Goal: Task Accomplishment & Management: Use online tool/utility

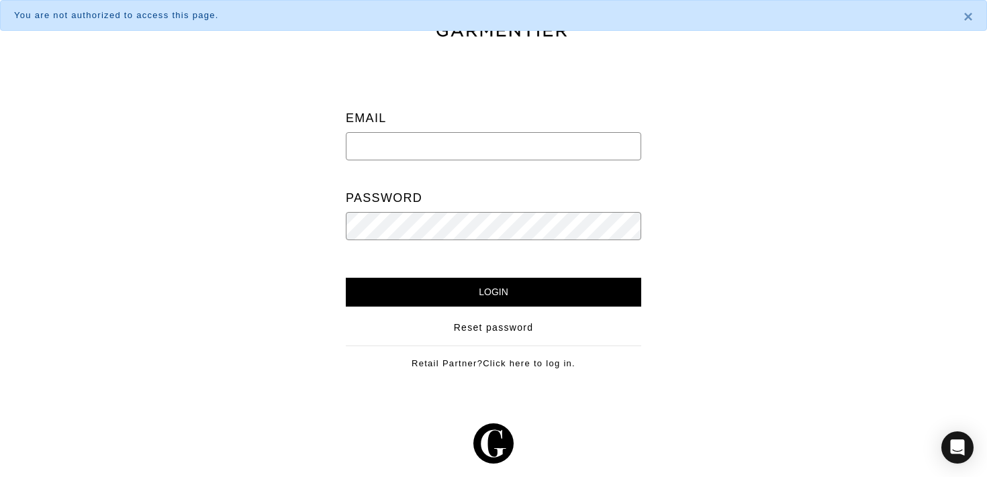
type input "ari@shop-ari.com"
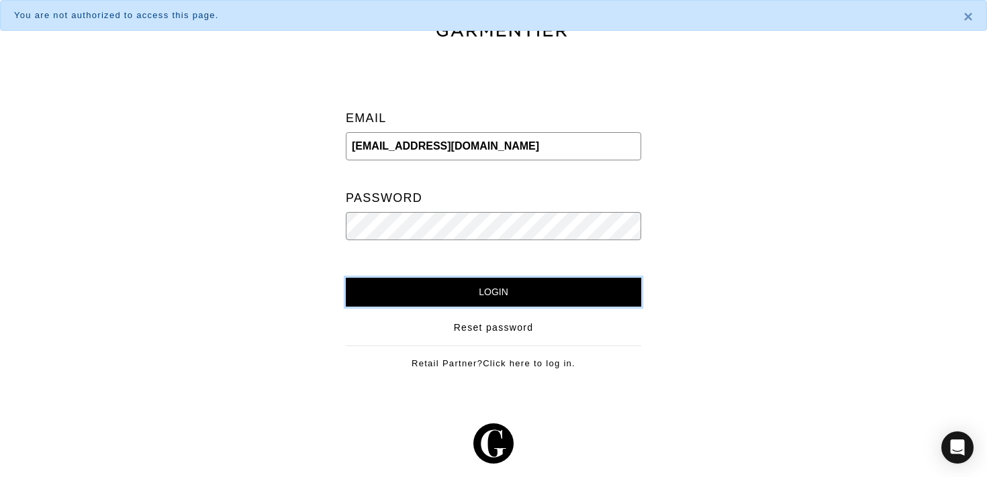
click at [410, 283] on input "Login" at bounding box center [493, 292] width 295 height 29
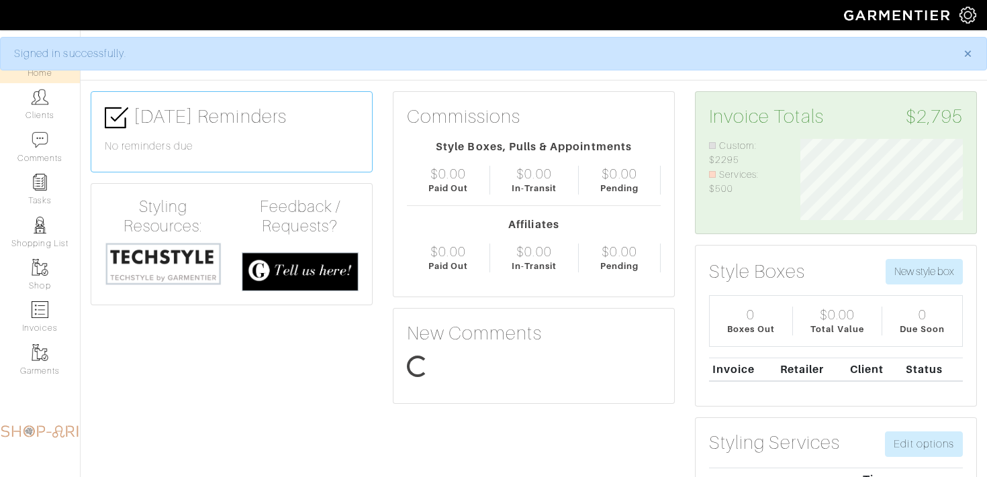
scroll to position [81, 183]
click at [44, 201] on link "Tasks" at bounding box center [40, 190] width 80 height 42
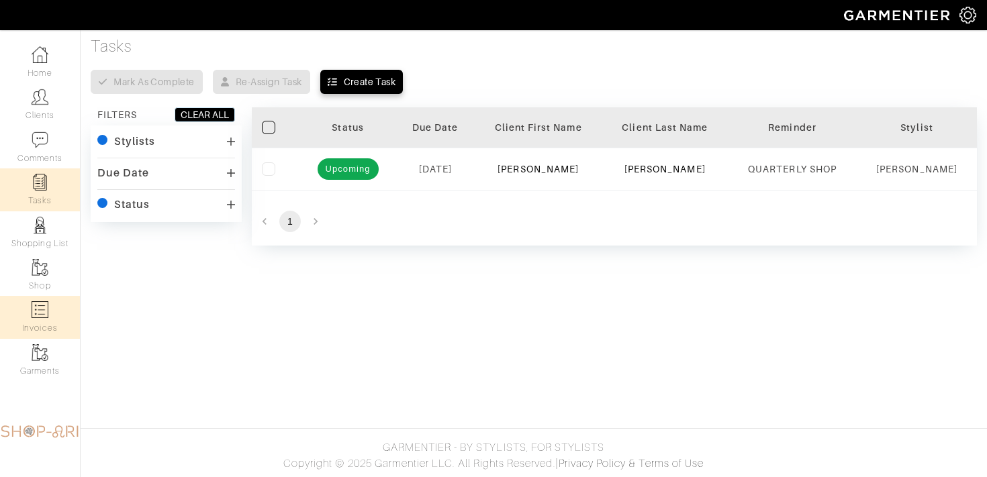
click at [48, 309] on img at bounding box center [40, 309] width 17 height 17
select select
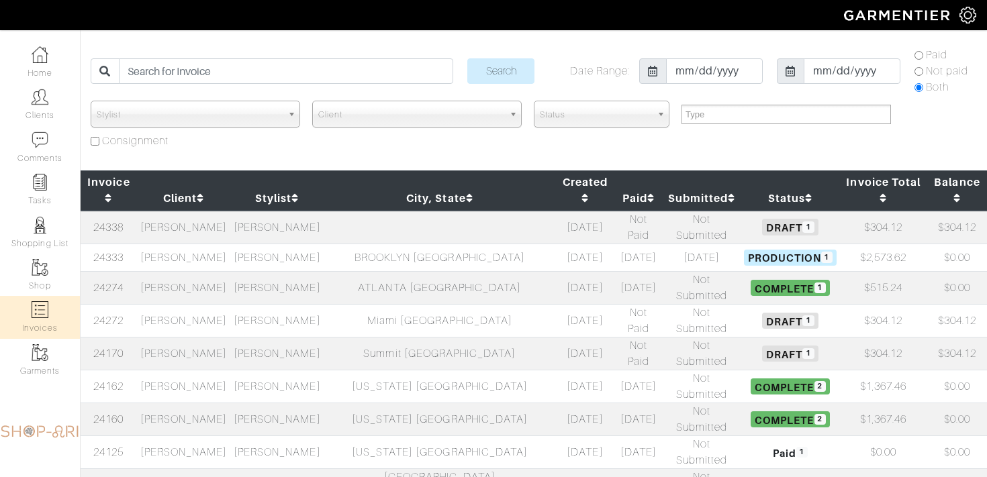
scroll to position [41, 0]
